Goal: Task Accomplishment & Management: Manage account settings

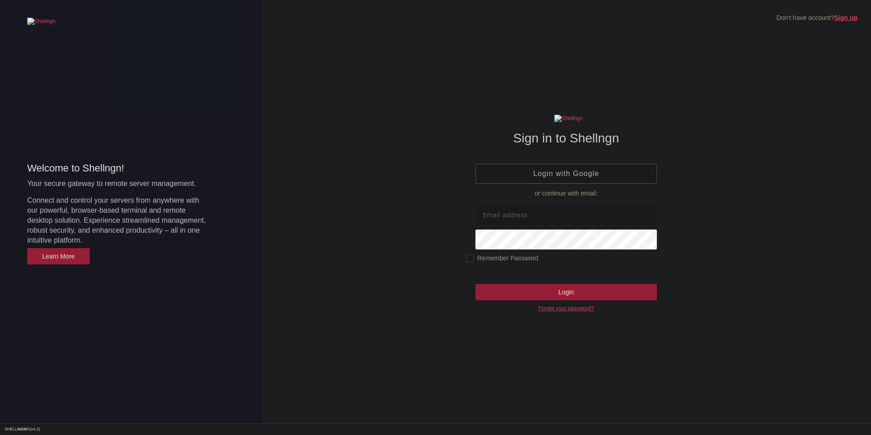
click at [501, 172] on link "Login with Google" at bounding box center [565, 174] width 181 height 20
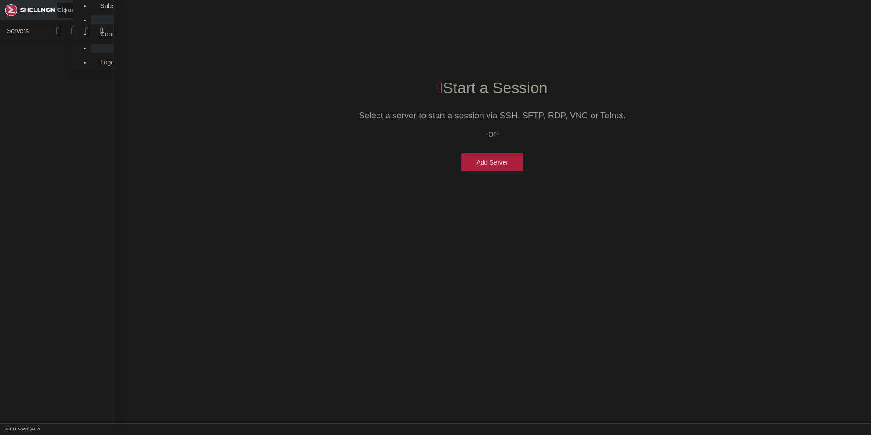
click at [73, 4] on link at bounding box center [64, 10] width 15 height 15
click at [91, 15] on link "Subscription" at bounding box center [118, 5] width 54 height 17
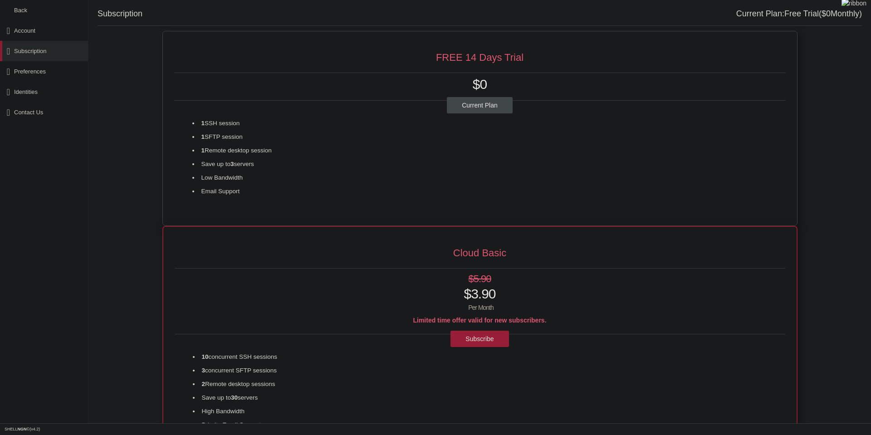
click at [26, 75] on span "Preferences" at bounding box center [30, 71] width 32 height 11
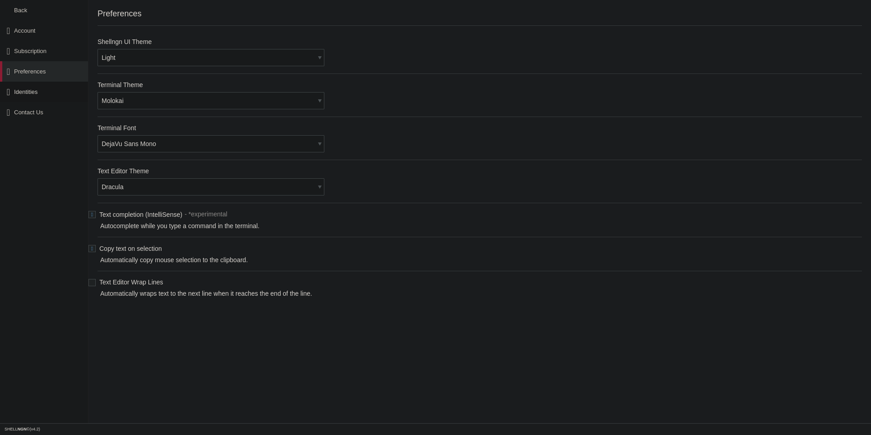
click at [24, 89] on span "Identities" at bounding box center [26, 91] width 24 height 11
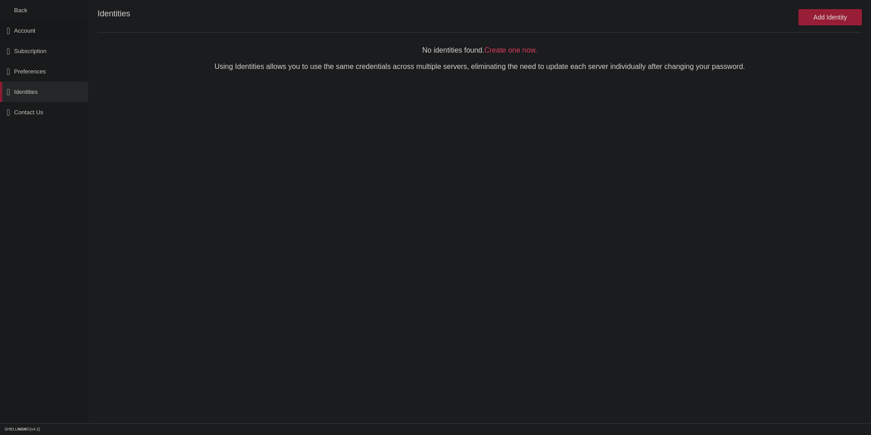
click at [32, 30] on span "Account" at bounding box center [24, 30] width 21 height 11
